Goal: Register for event/course

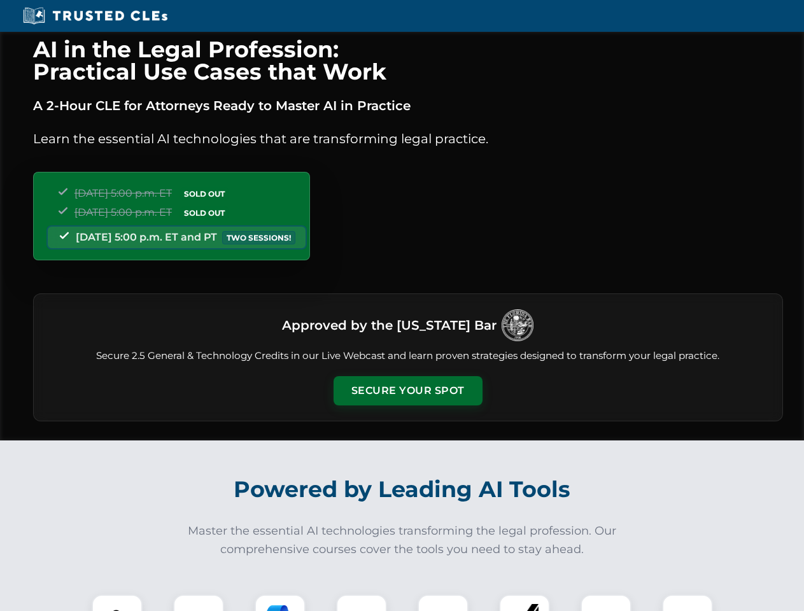
click at [408, 391] on button "Secure Your Spot" at bounding box center [408, 390] width 149 height 29
click at [117, 603] on img at bounding box center [117, 620] width 37 height 37
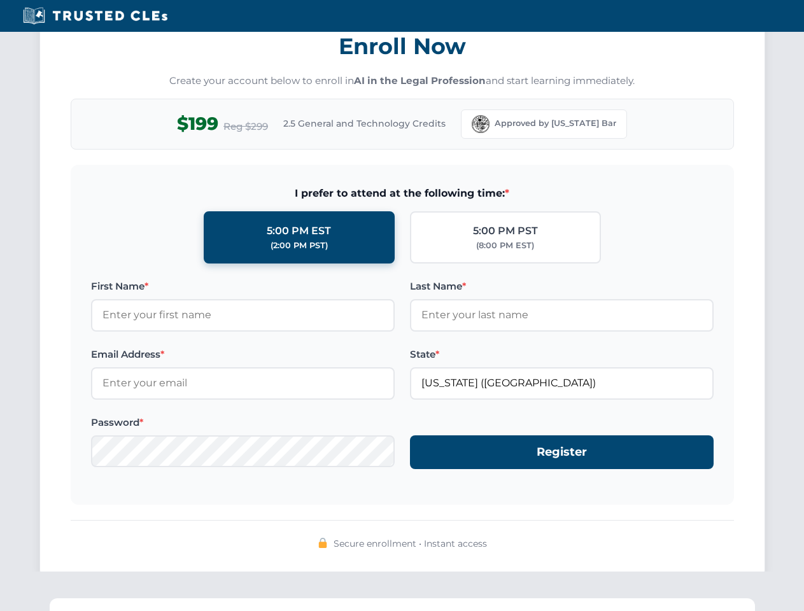
scroll to position [1250, 0]
